Goal: Find specific page/section: Find specific page/section

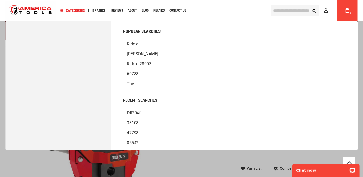
click at [284, 12] on input "text" at bounding box center [294, 11] width 49 height 12
paste input "*****"
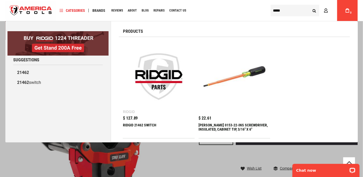
type input "*****"
click at [157, 79] on img at bounding box center [158, 77] width 66 height 66
